Goal: Find specific page/section: Find specific page/section

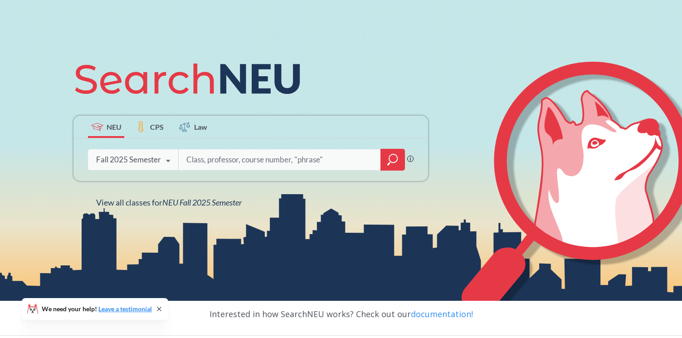
scroll to position [87, 0]
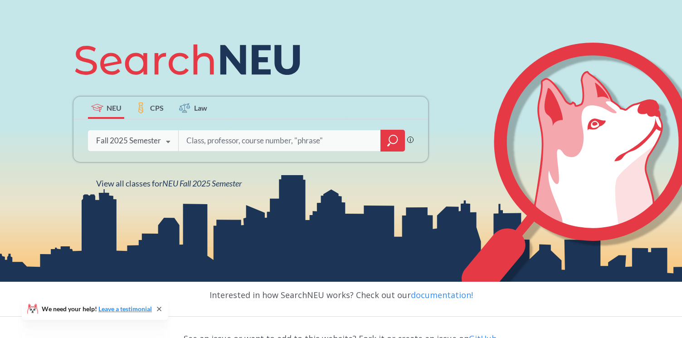
click at [397, 141] on icon "magnifying glass" at bounding box center [393, 139] width 8 height 8
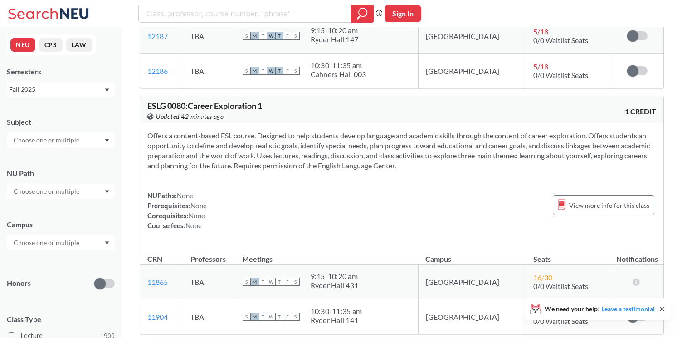
scroll to position [203, 0]
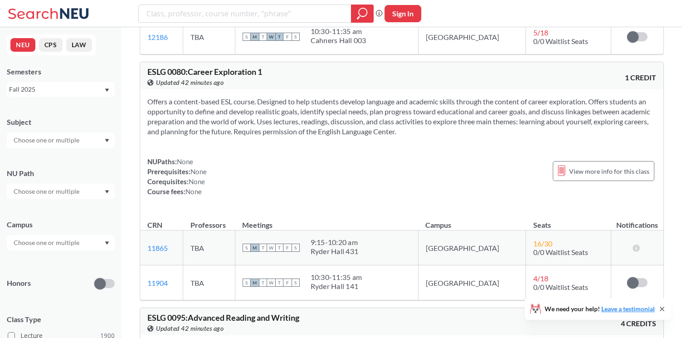
click at [660, 310] on icon at bounding box center [661, 308] width 7 height 7
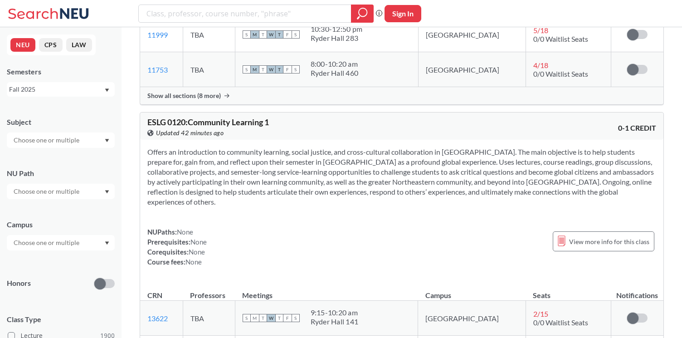
scroll to position [788, 0]
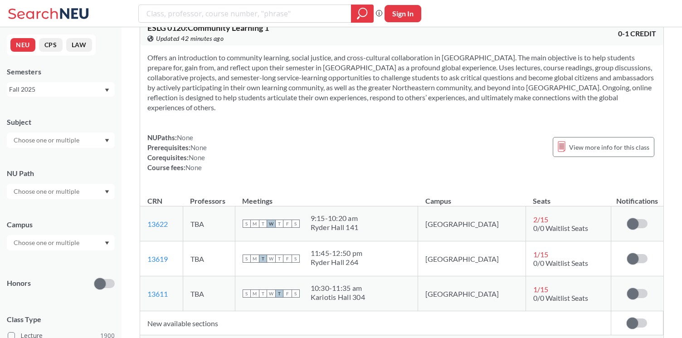
click at [45, 136] on input "text" at bounding box center [47, 140] width 76 height 11
type input "csye"
click at [46, 159] on div "CSYE ( 13 )" at bounding box center [63, 156] width 102 height 10
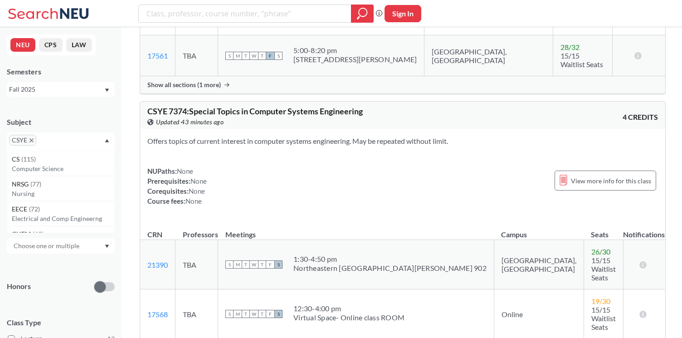
scroll to position [2423, 0]
